Goal: Information Seeking & Learning: Learn about a topic

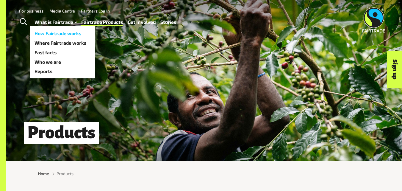
click at [66, 33] on link "How Fairtrade works" at bounding box center [62, 34] width 65 height 10
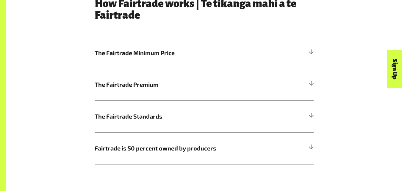
scroll to position [331, 0]
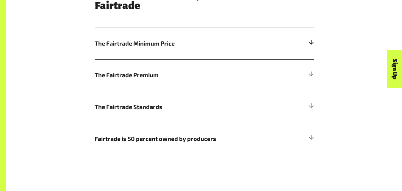
click at [312, 44] on div at bounding box center [310, 43] width 5 height 5
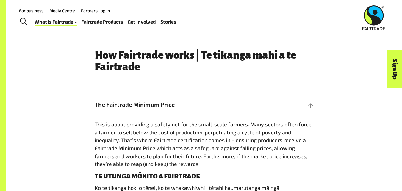
scroll to position [0, 0]
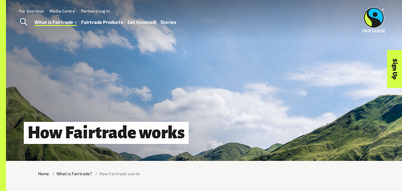
click at [93, 25] on link "Fairtrade Products" at bounding box center [102, 22] width 42 height 9
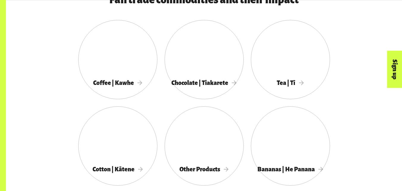
scroll to position [330, 0]
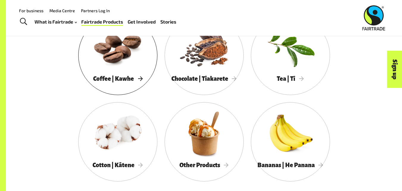
click at [108, 60] on div at bounding box center [117, 47] width 79 height 52
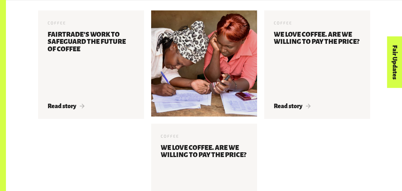
scroll to position [1127, 0]
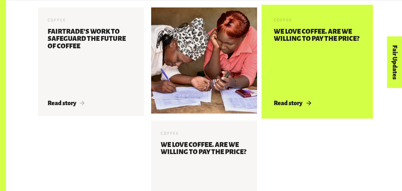
click at [294, 105] on span "Read story" at bounding box center [292, 103] width 37 height 7
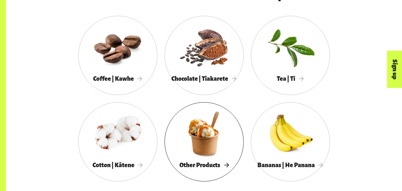
scroll to position [330, 0]
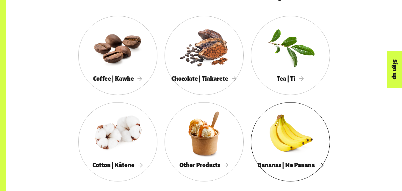
click at [300, 146] on div at bounding box center [290, 133] width 79 height 52
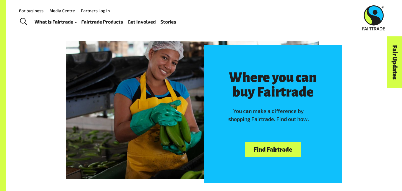
scroll to position [1302, 0]
